Goal: Information Seeking & Learning: Find specific page/section

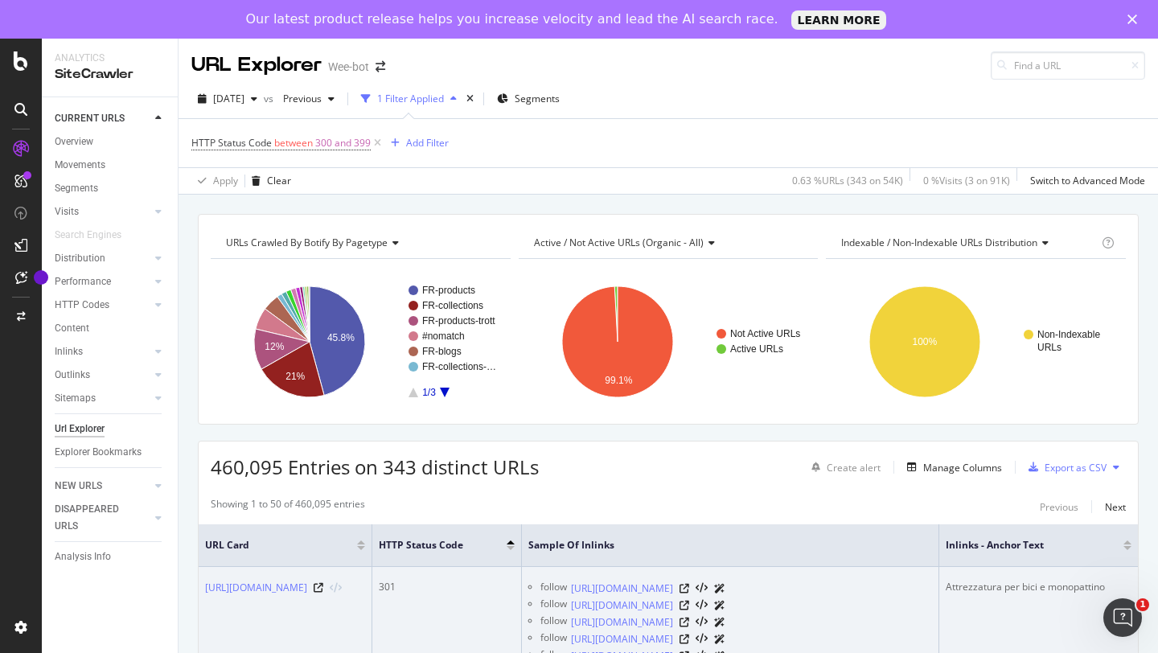
drag, startPoint x: 214, startPoint y: 579, endPoint x: 338, endPoint y: 599, distance: 126.2
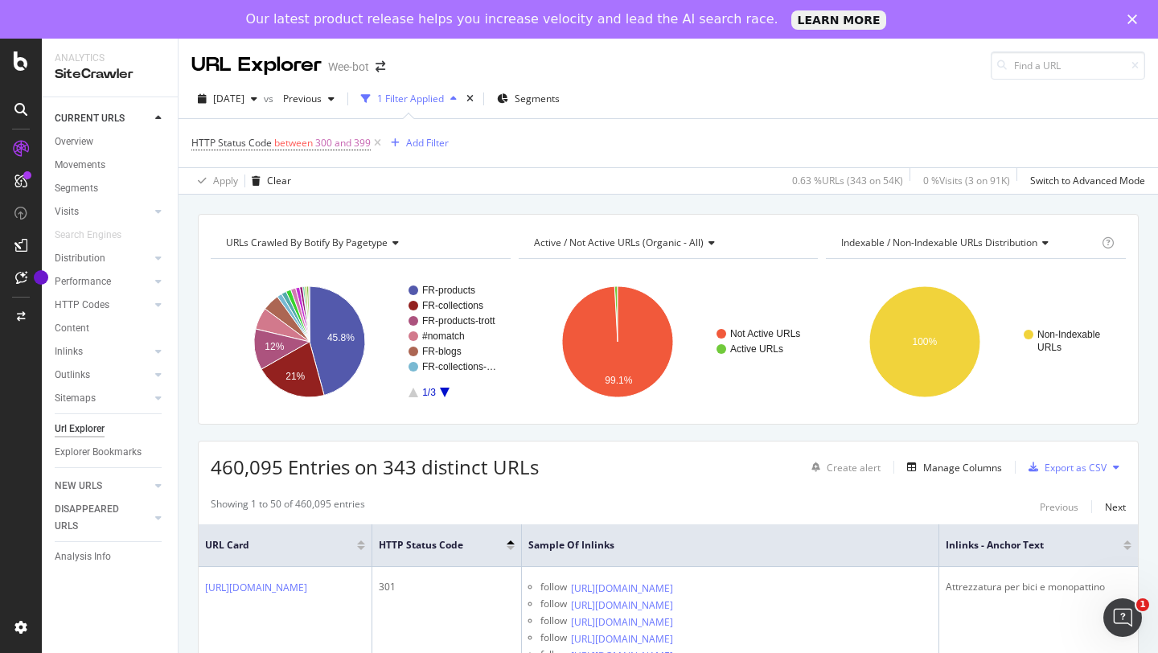
copy link "[URL][DOMAIN_NAME]"
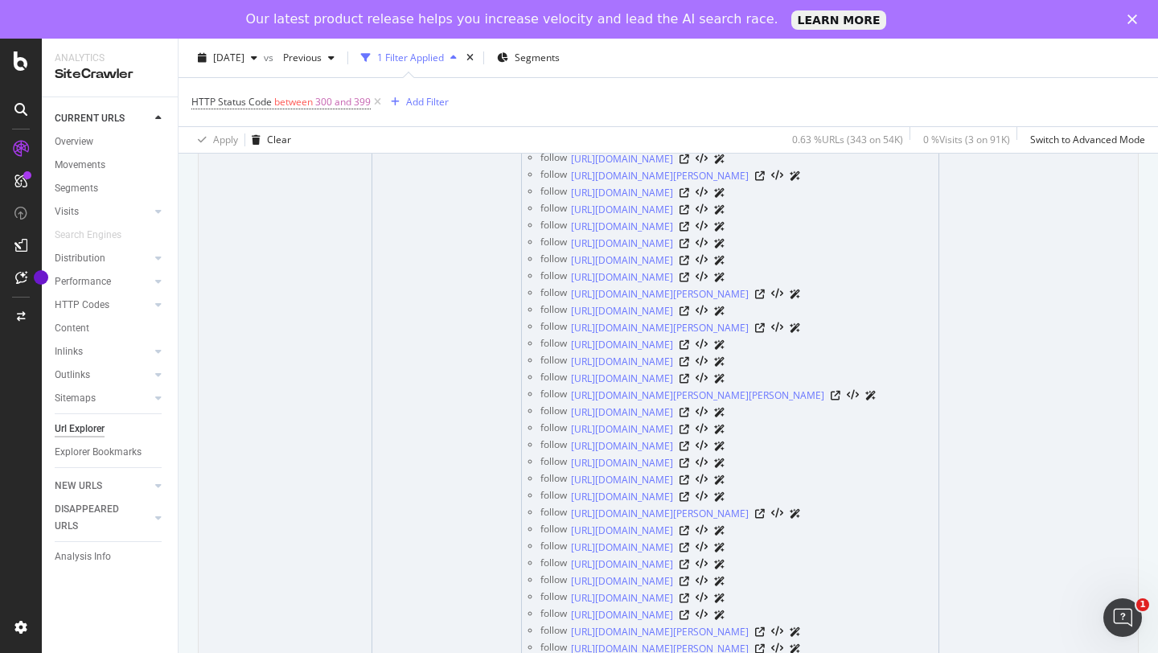
scroll to position [3534, 0]
drag, startPoint x: 719, startPoint y: 174, endPoint x: 791, endPoint y: 14, distance: 176.3
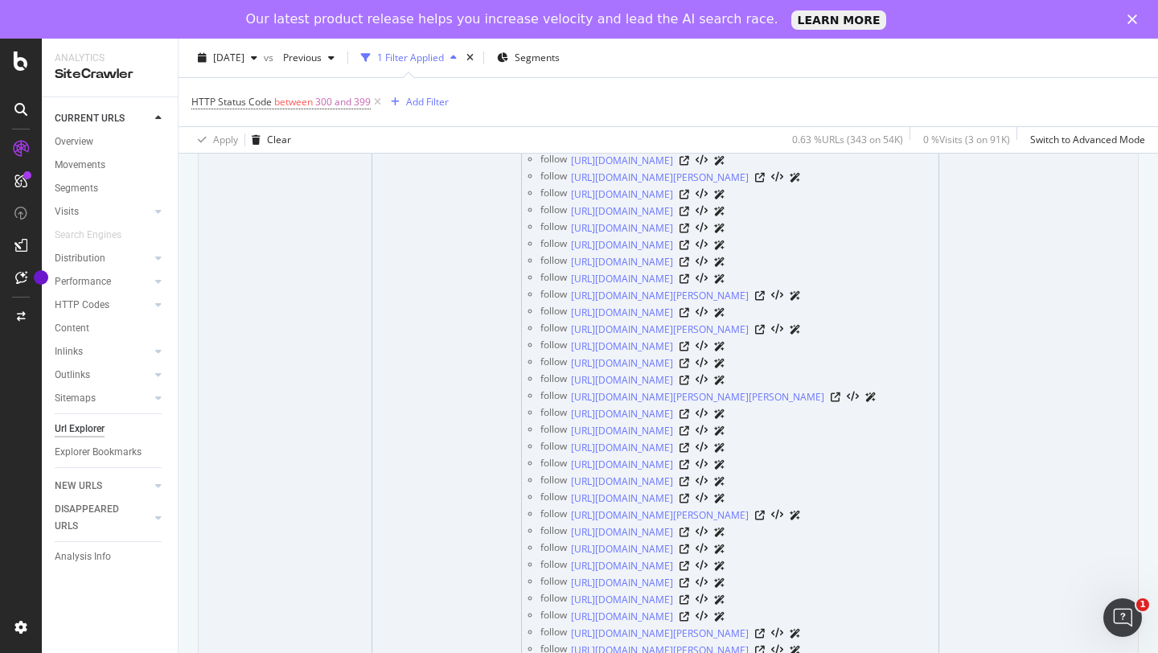
scroll to position [3504, 0]
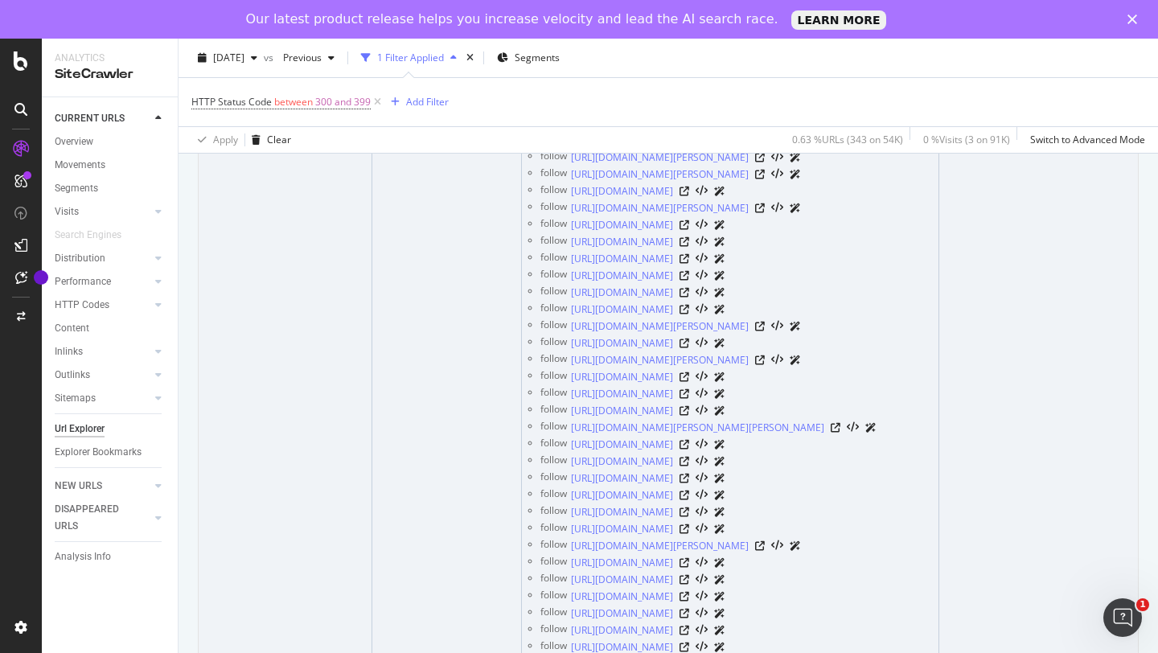
drag, startPoint x: 619, startPoint y: 189, endPoint x: 609, endPoint y: 273, distance: 85.0
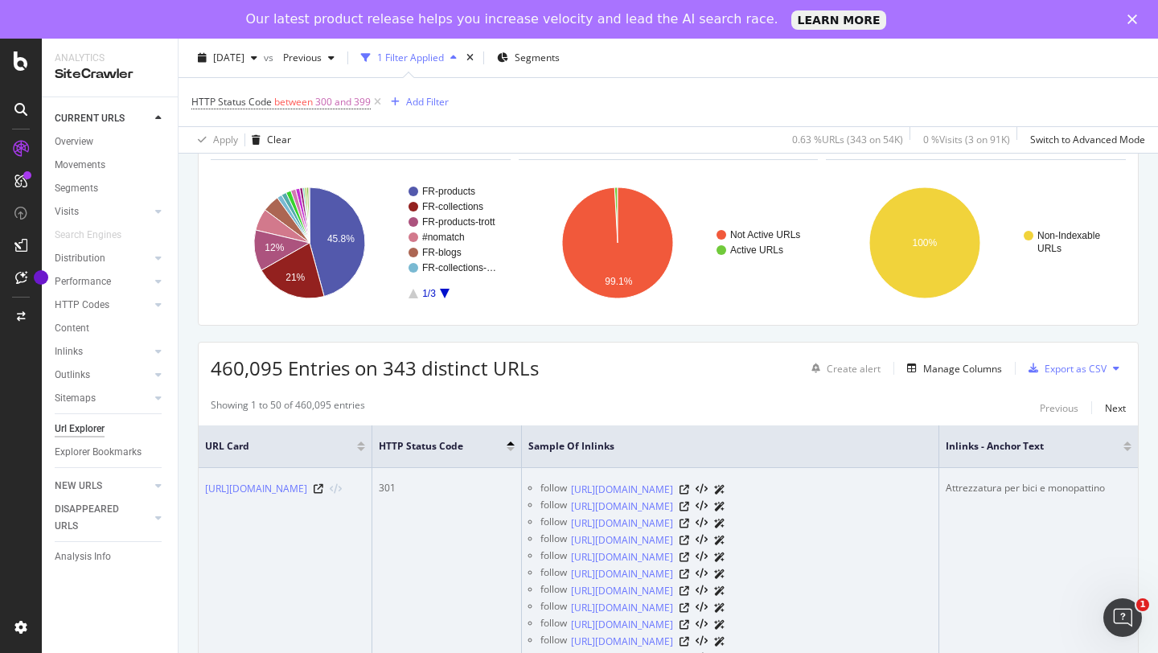
scroll to position [166, 0]
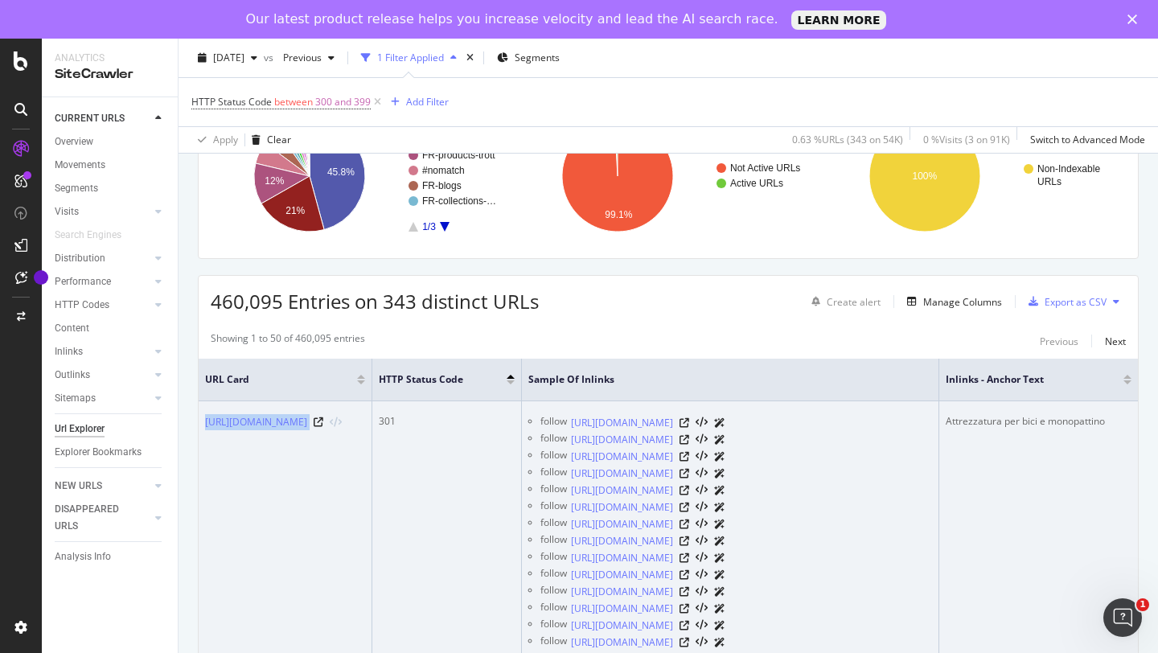
drag, startPoint x: 291, startPoint y: 420, endPoint x: 457, endPoint y: 425, distance: 166.5
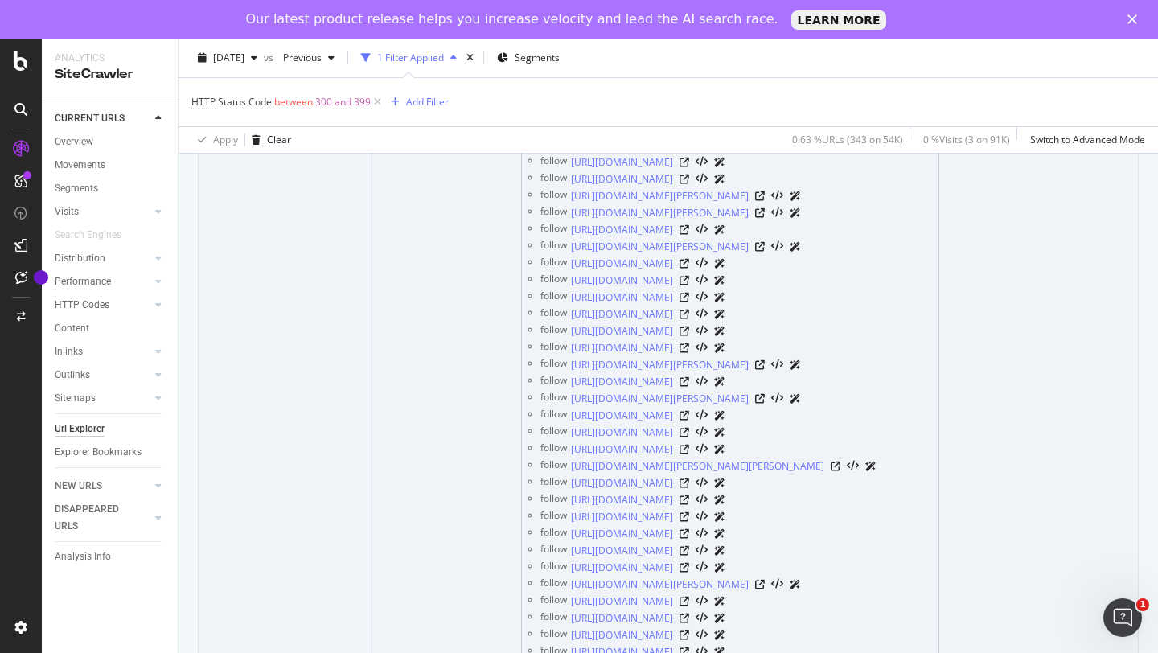
scroll to position [3522, 0]
